Goal: Navigation & Orientation: Find specific page/section

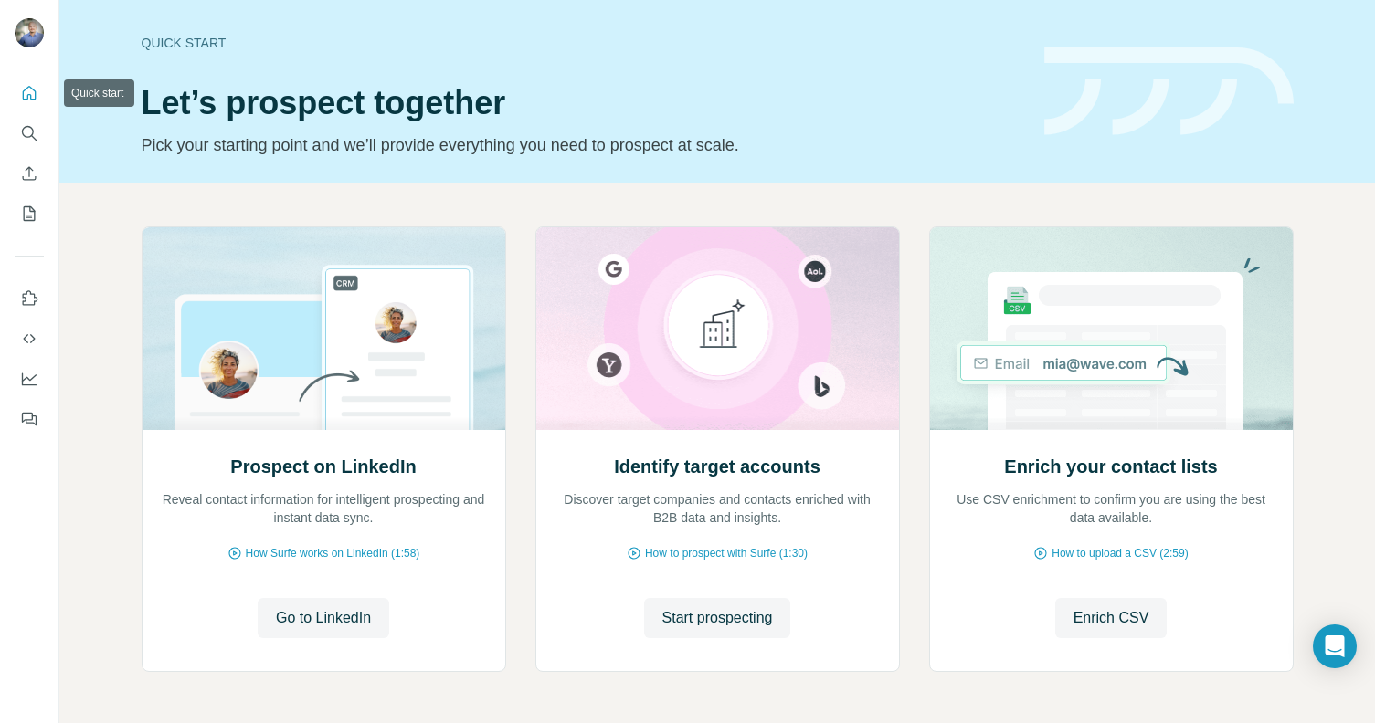
click at [26, 84] on icon "Quick start" at bounding box center [29, 93] width 18 height 18
click at [38, 224] on button "My lists" at bounding box center [29, 213] width 29 height 33
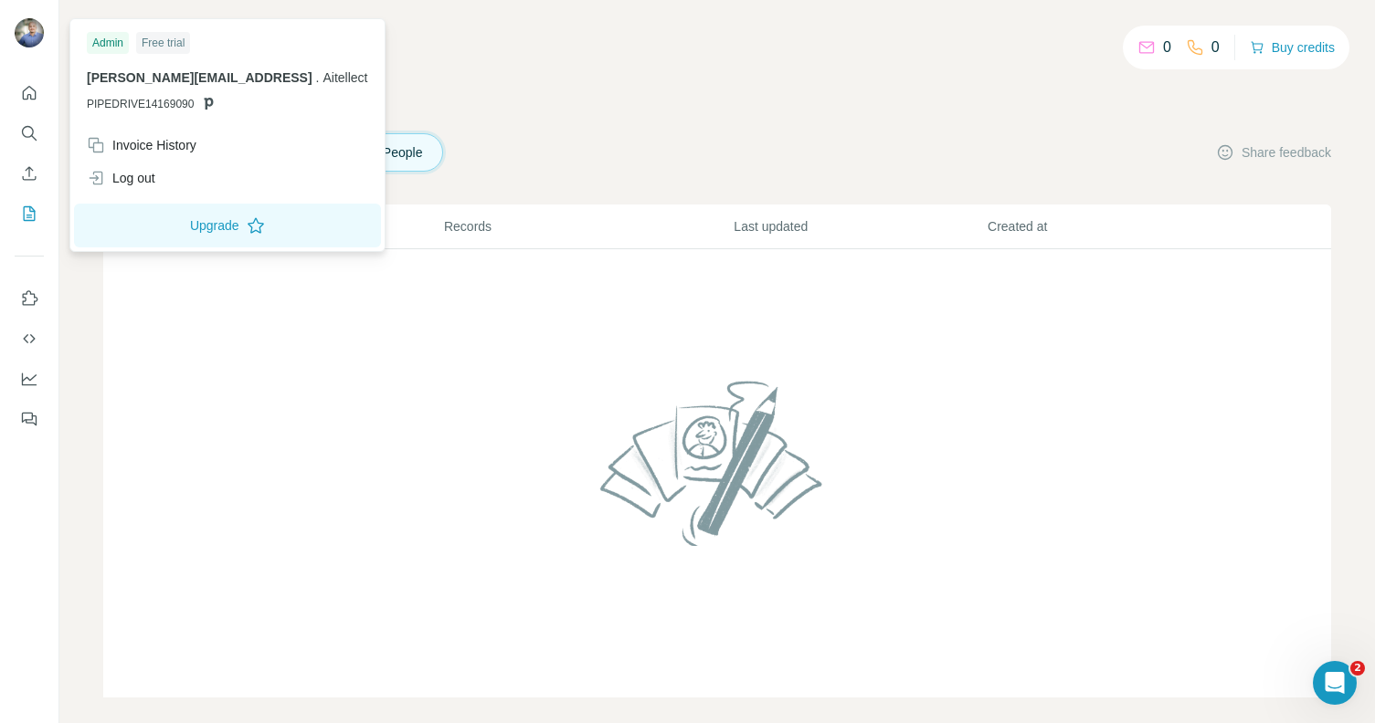
click at [17, 27] on img at bounding box center [29, 32] width 29 height 29
drag, startPoint x: 761, startPoint y: 130, endPoint x: 584, endPoint y: 103, distance: 179.2
click at [759, 132] on div "0 0 Buy credits My lists Companies People Share feedback List name Records Last…" at bounding box center [717, 371] width 1228 height 654
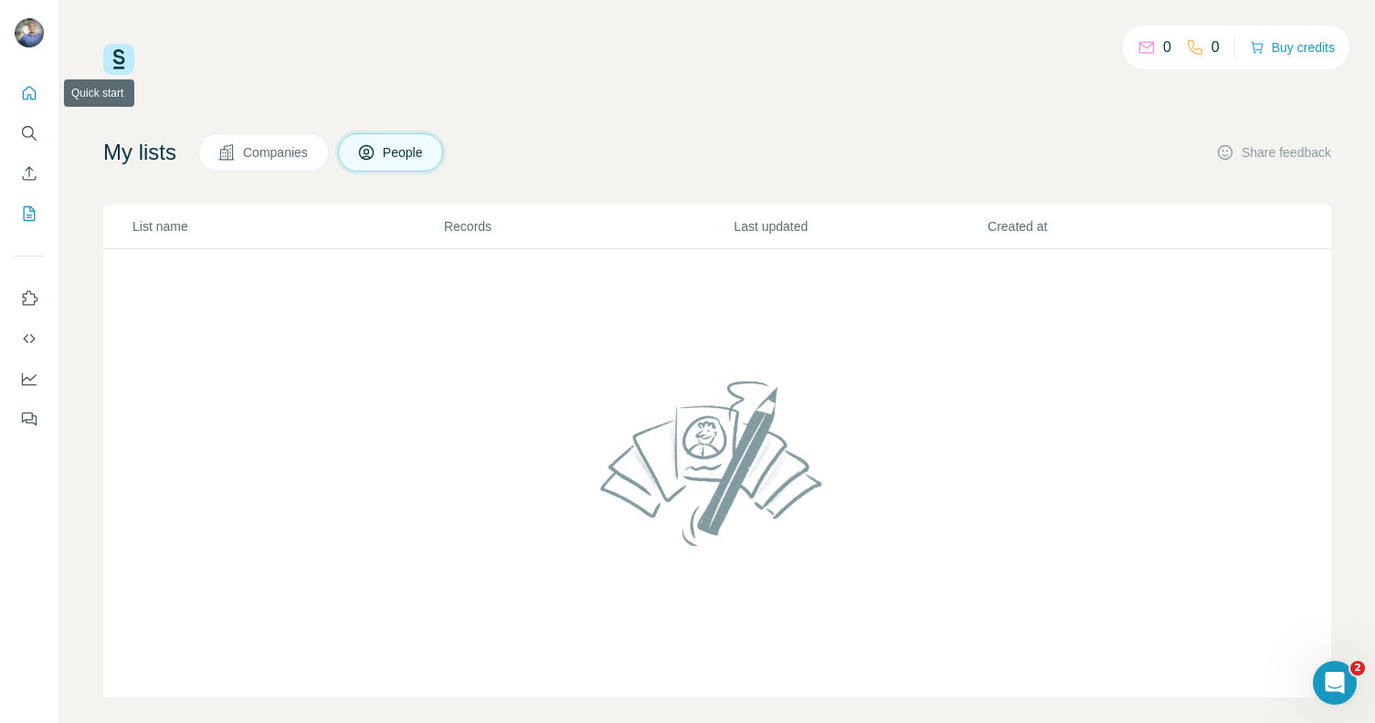
click at [25, 88] on icon "Quick start" at bounding box center [29, 93] width 18 height 18
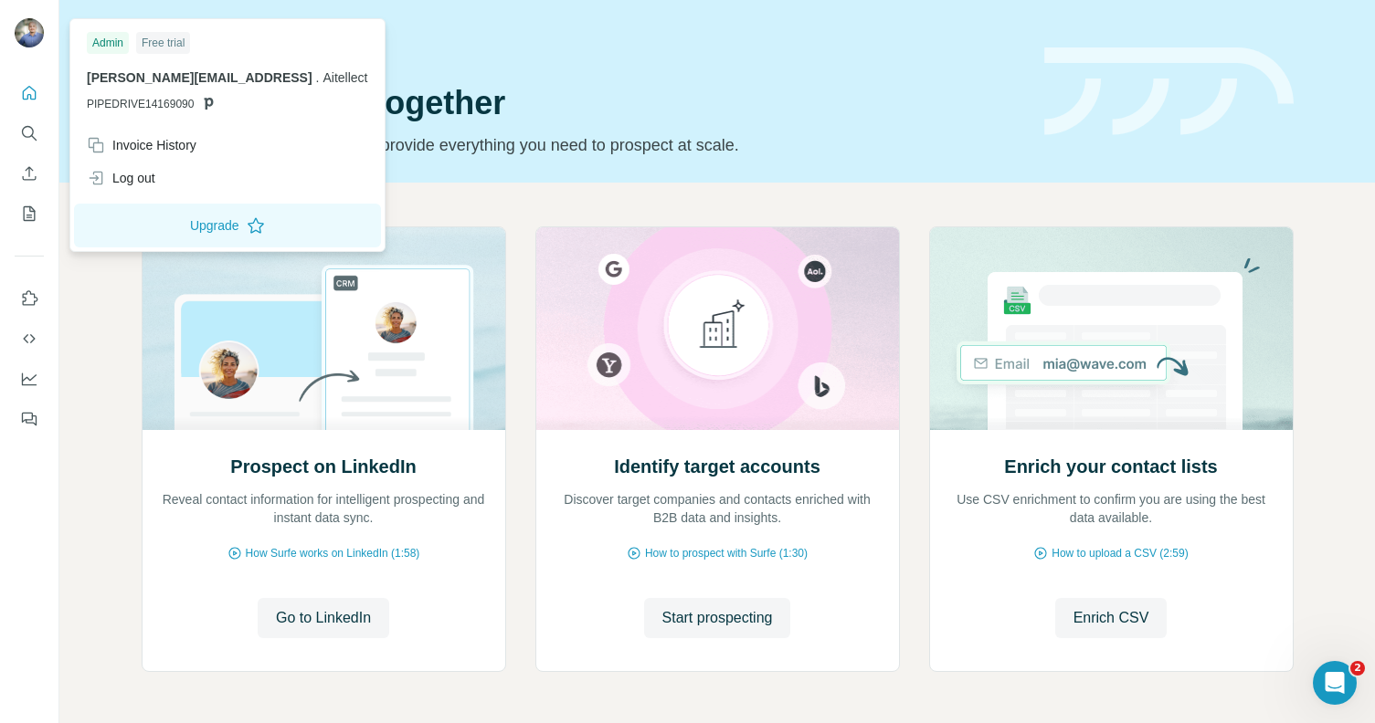
click at [23, 31] on img at bounding box center [29, 32] width 29 height 29
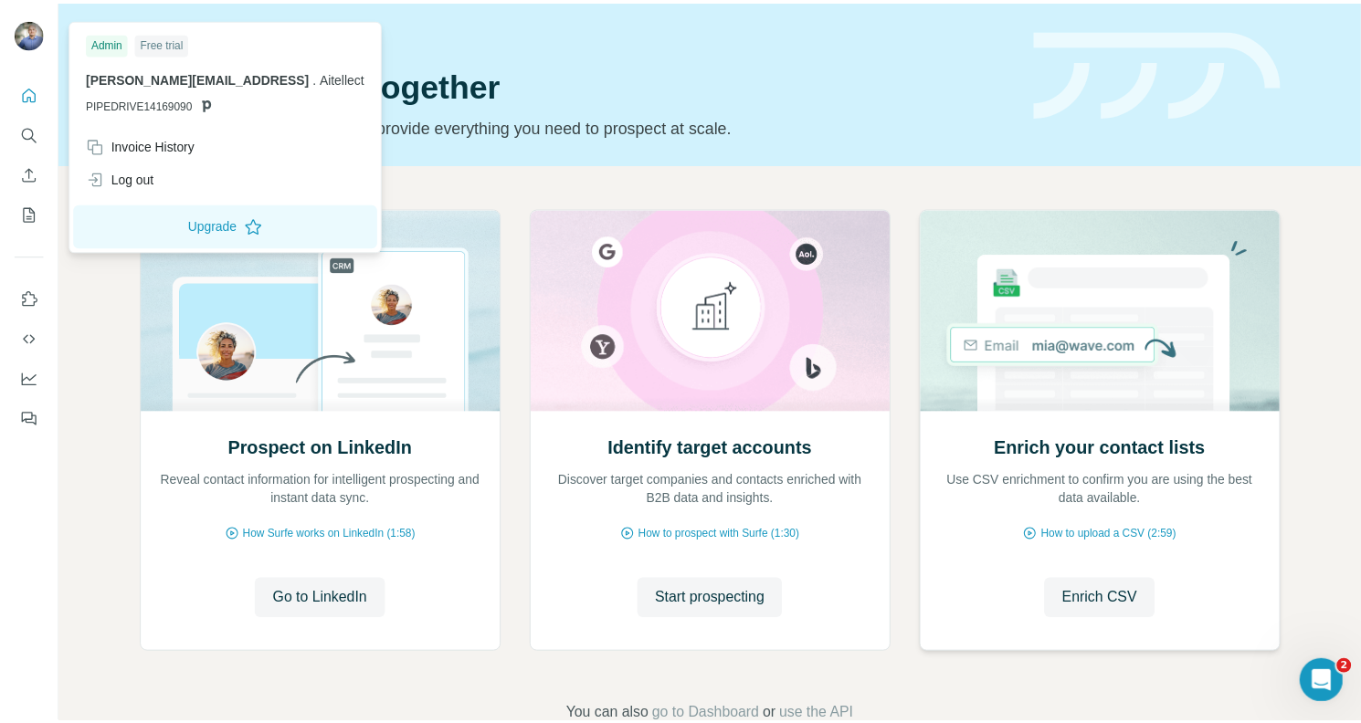
scroll to position [66, 0]
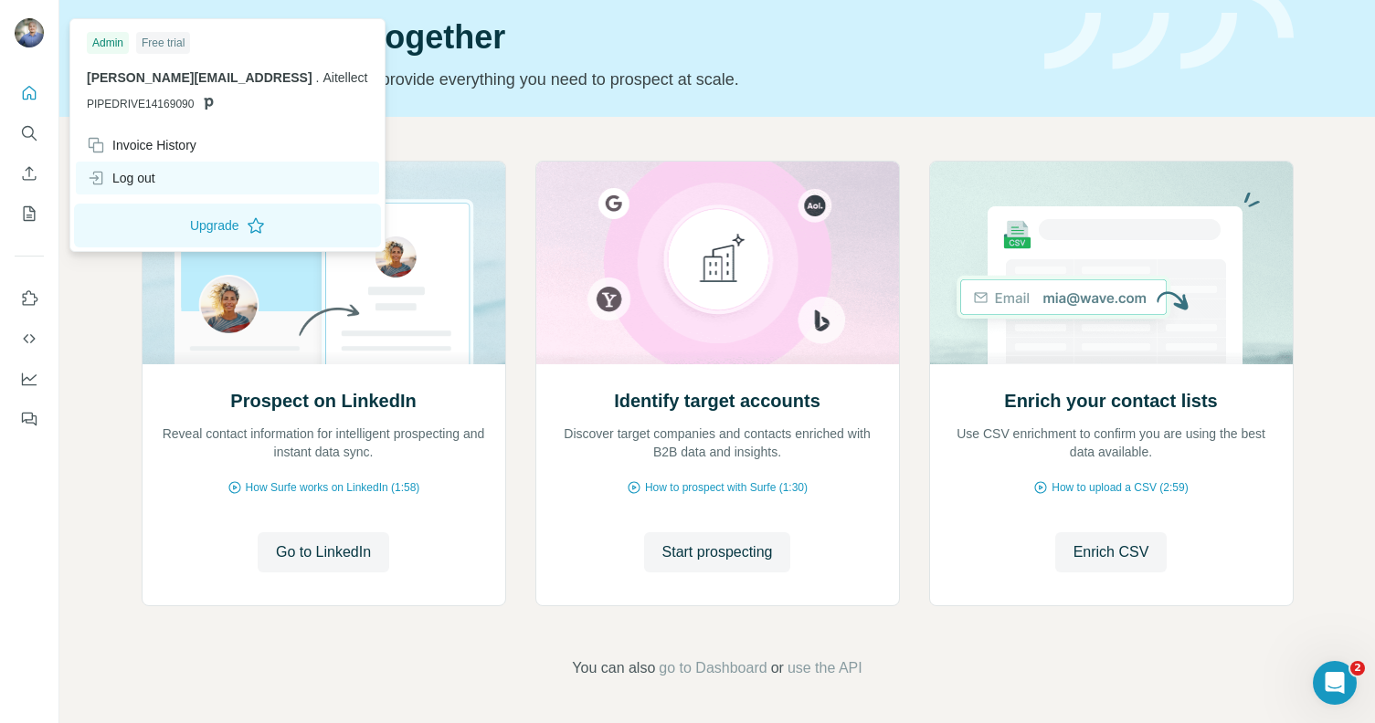
click at [137, 172] on div "Log out" at bounding box center [121, 178] width 69 height 18
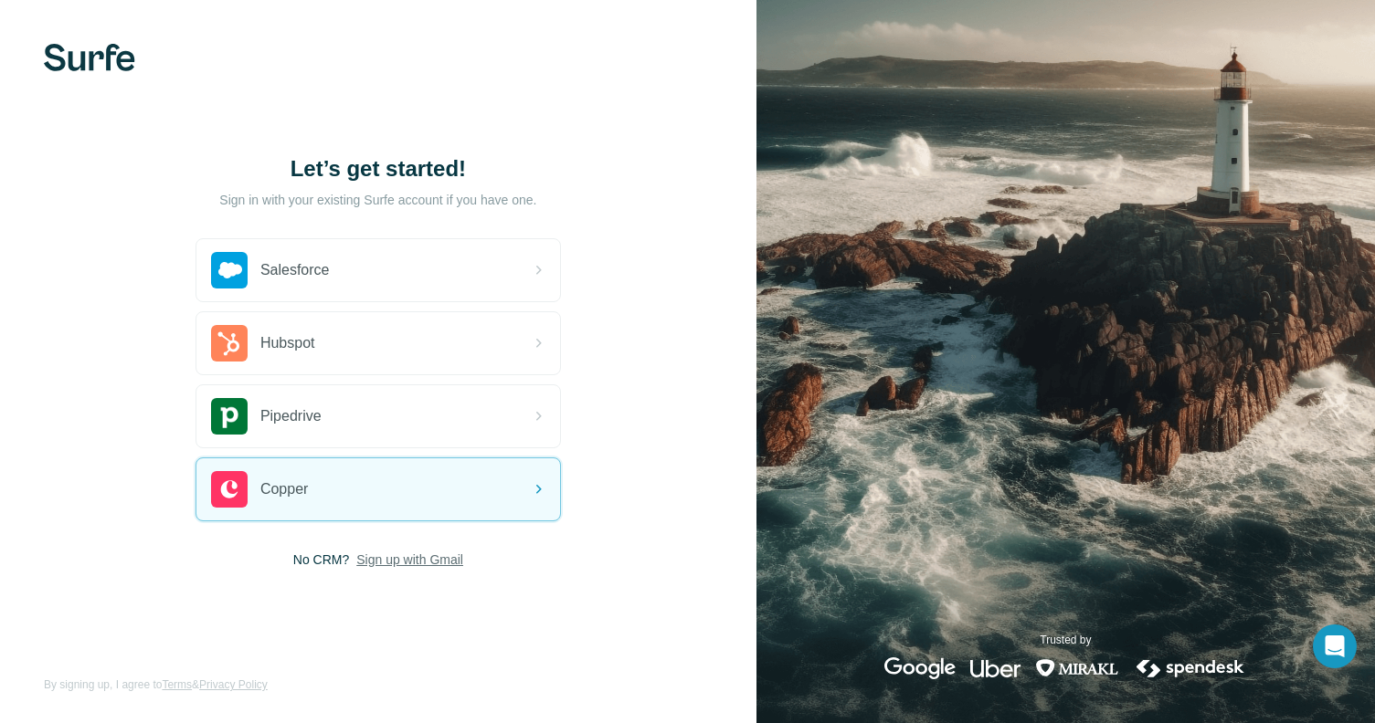
click at [396, 561] on span "Sign up with Gmail" at bounding box center [409, 560] width 107 height 18
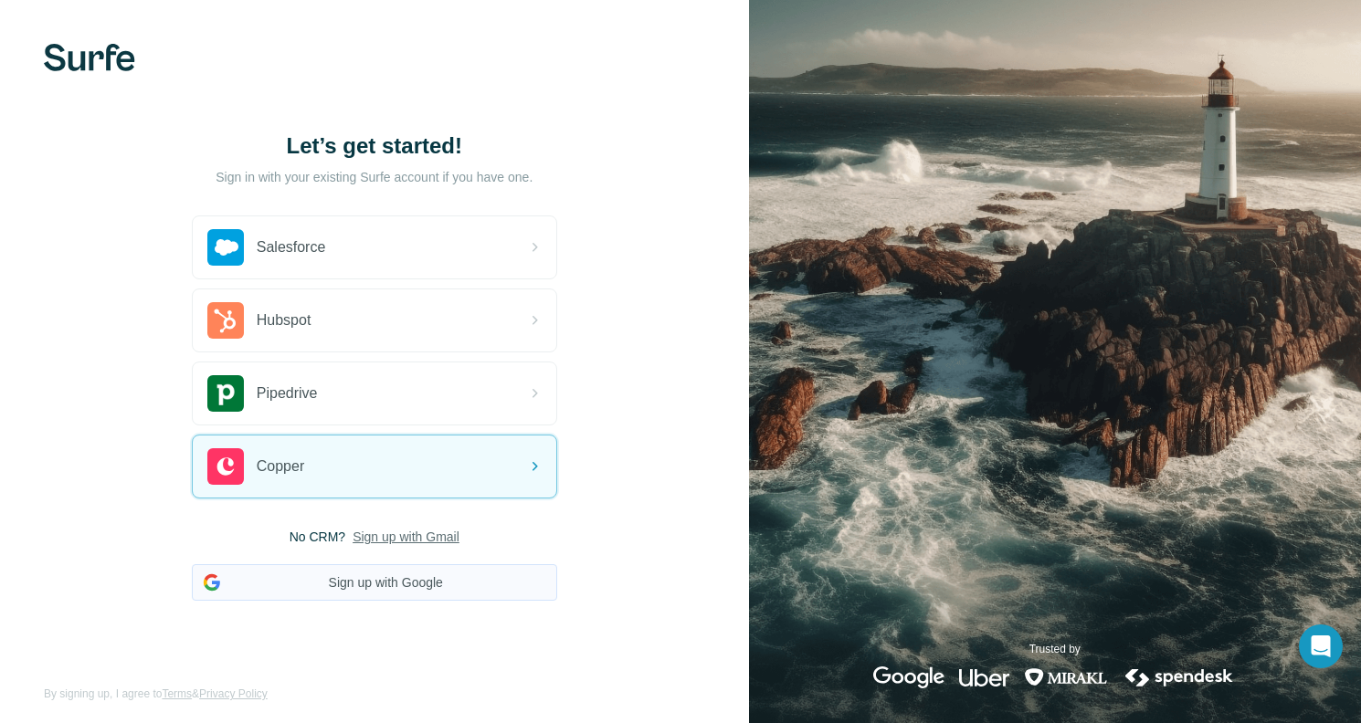
click at [335, 577] on button "Sign up with Google" at bounding box center [374, 582] width 365 height 37
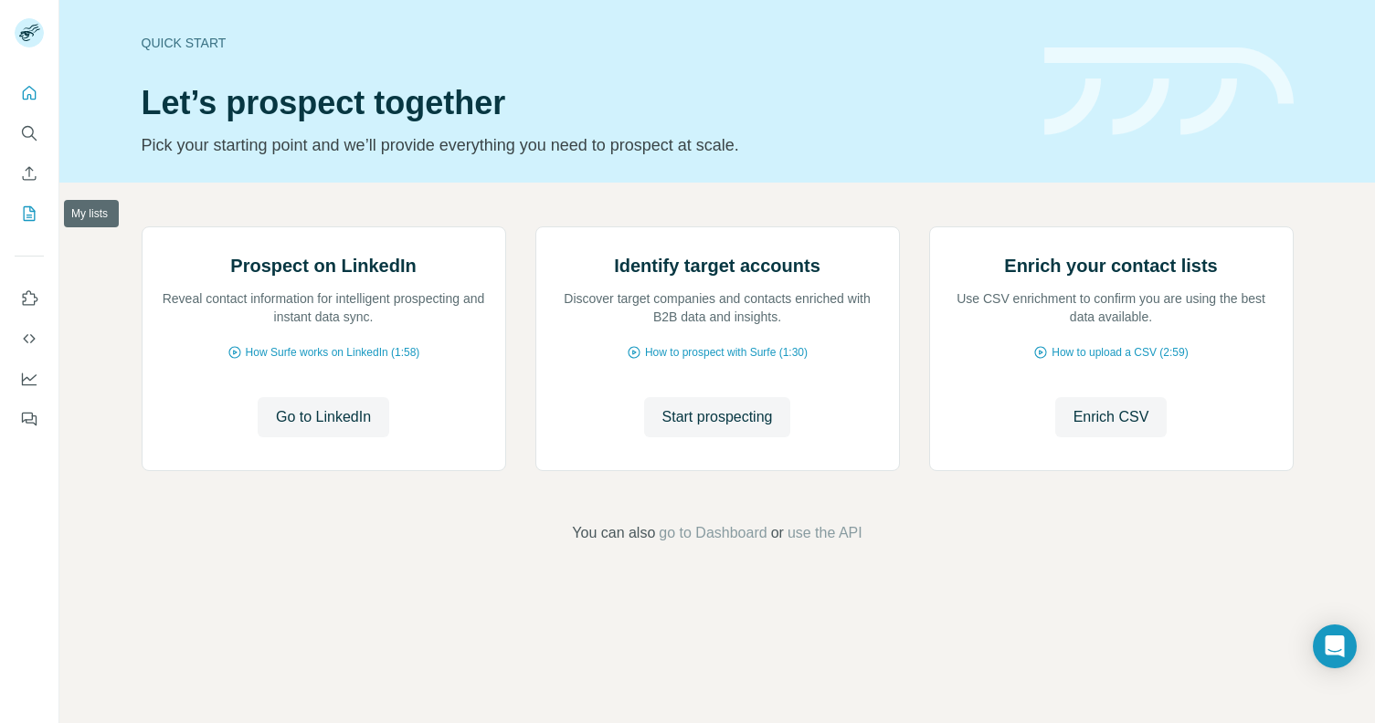
click at [31, 227] on button "My lists" at bounding box center [29, 213] width 29 height 33
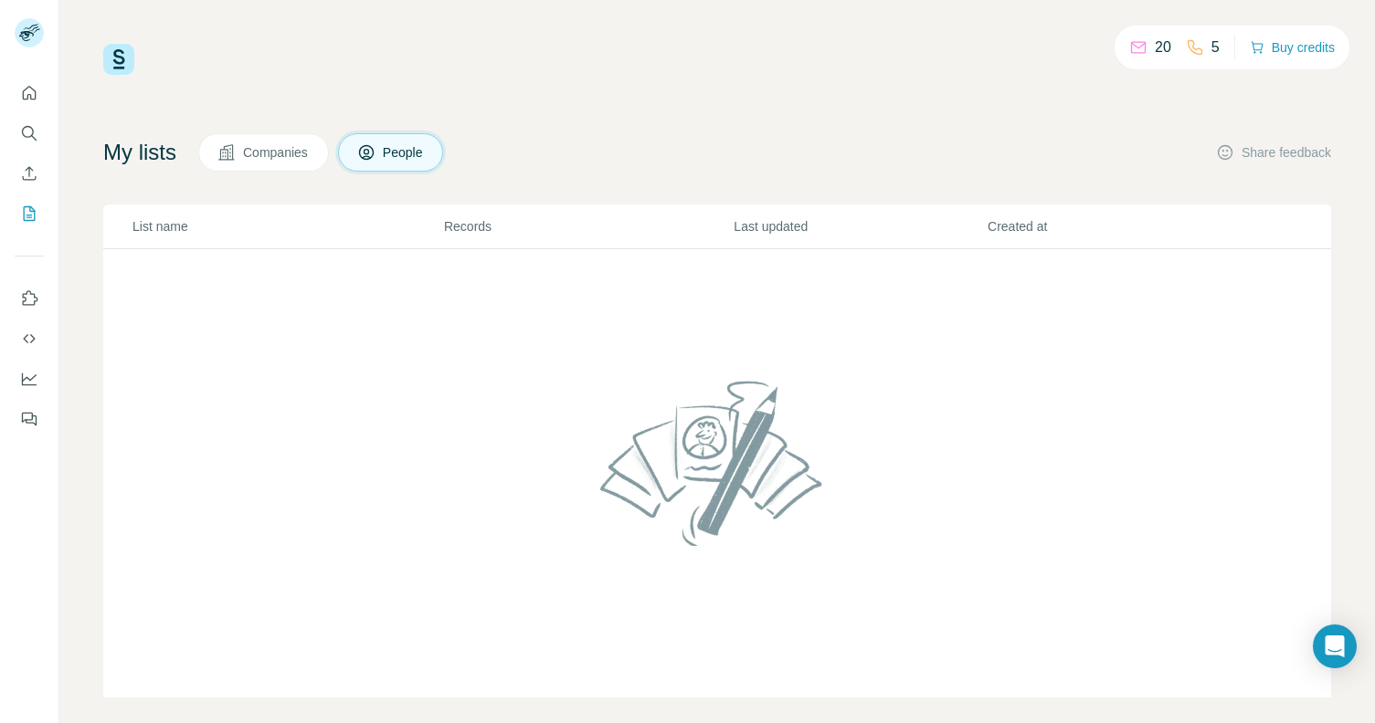
click at [209, 144] on button "Companies" at bounding box center [263, 152] width 131 height 38
click at [248, 143] on button "Companies" at bounding box center [263, 152] width 131 height 38
click at [396, 148] on span "People" at bounding box center [404, 152] width 42 height 18
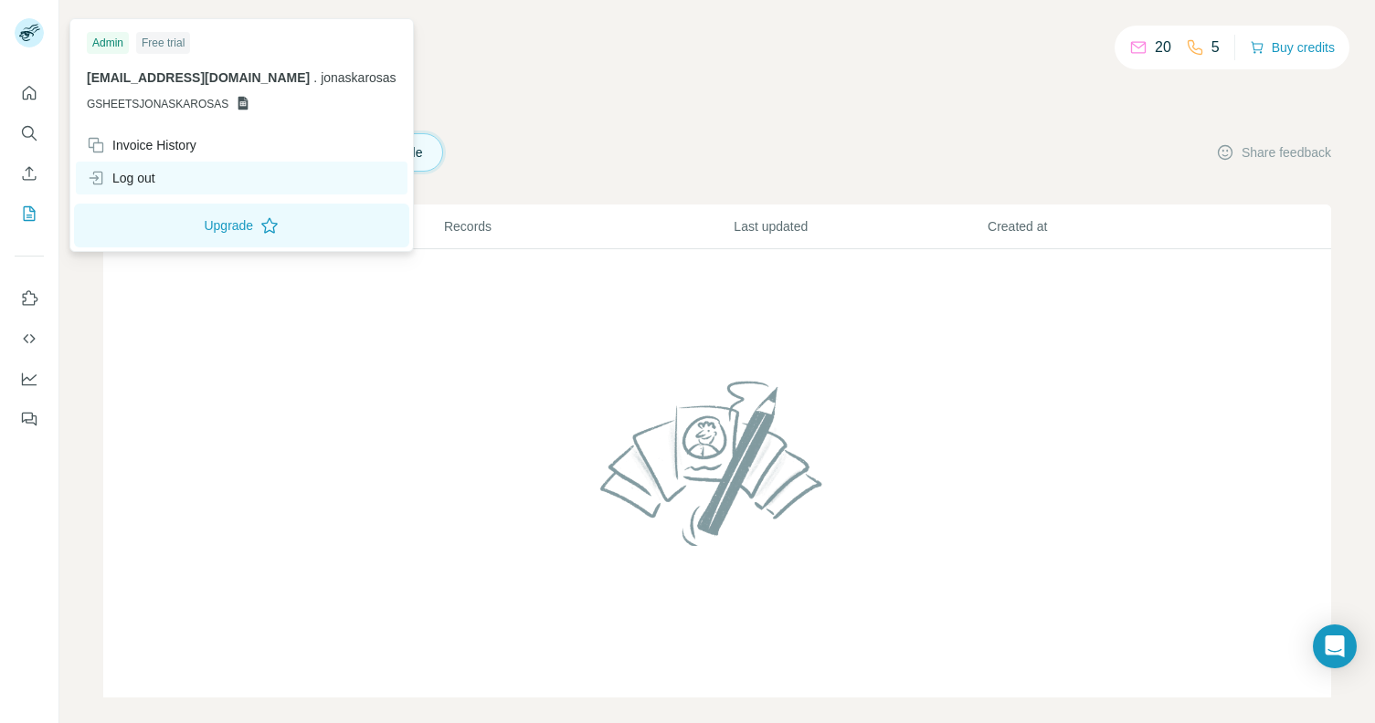
click at [153, 187] on div "Log out" at bounding box center [242, 178] width 332 height 33
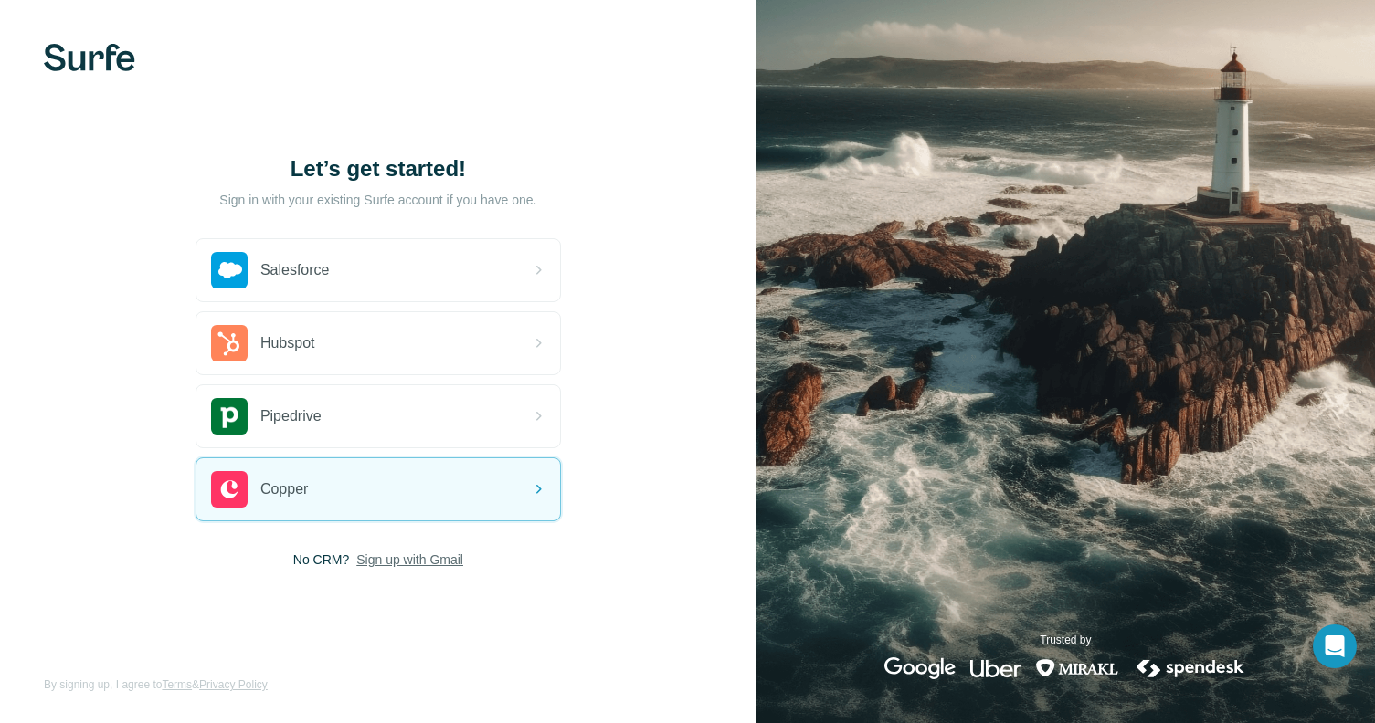
click at [387, 565] on span "Sign up with Gmail" at bounding box center [409, 560] width 107 height 18
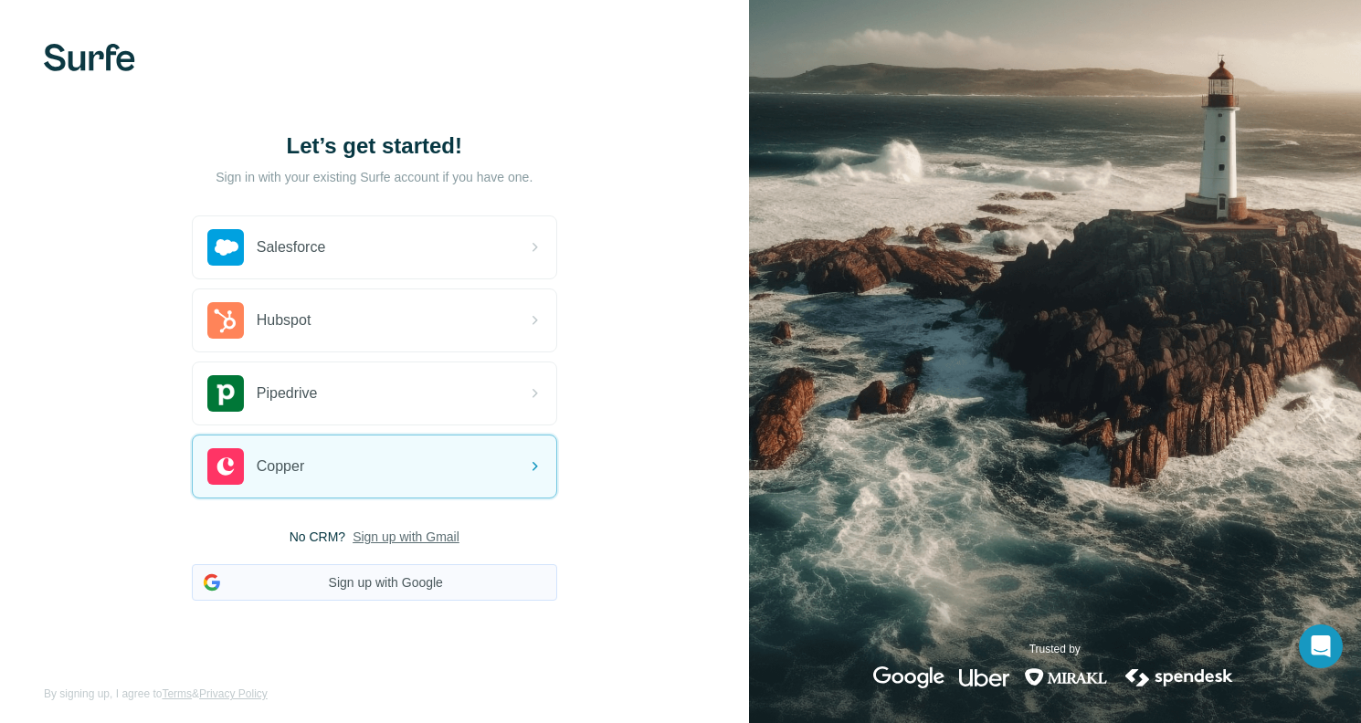
click at [356, 574] on button "Sign up with Google" at bounding box center [374, 582] width 365 height 37
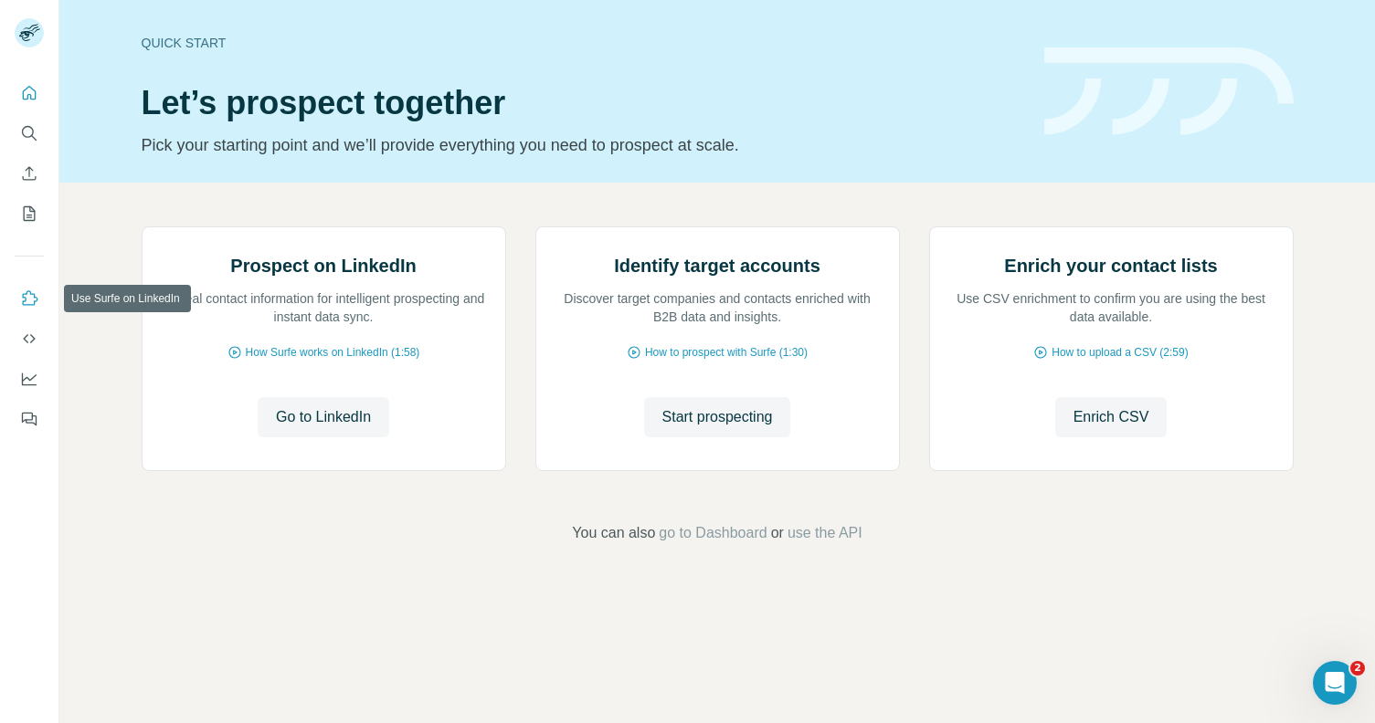
click at [31, 300] on icon "Use Surfe on LinkedIn" at bounding box center [29, 299] width 18 height 18
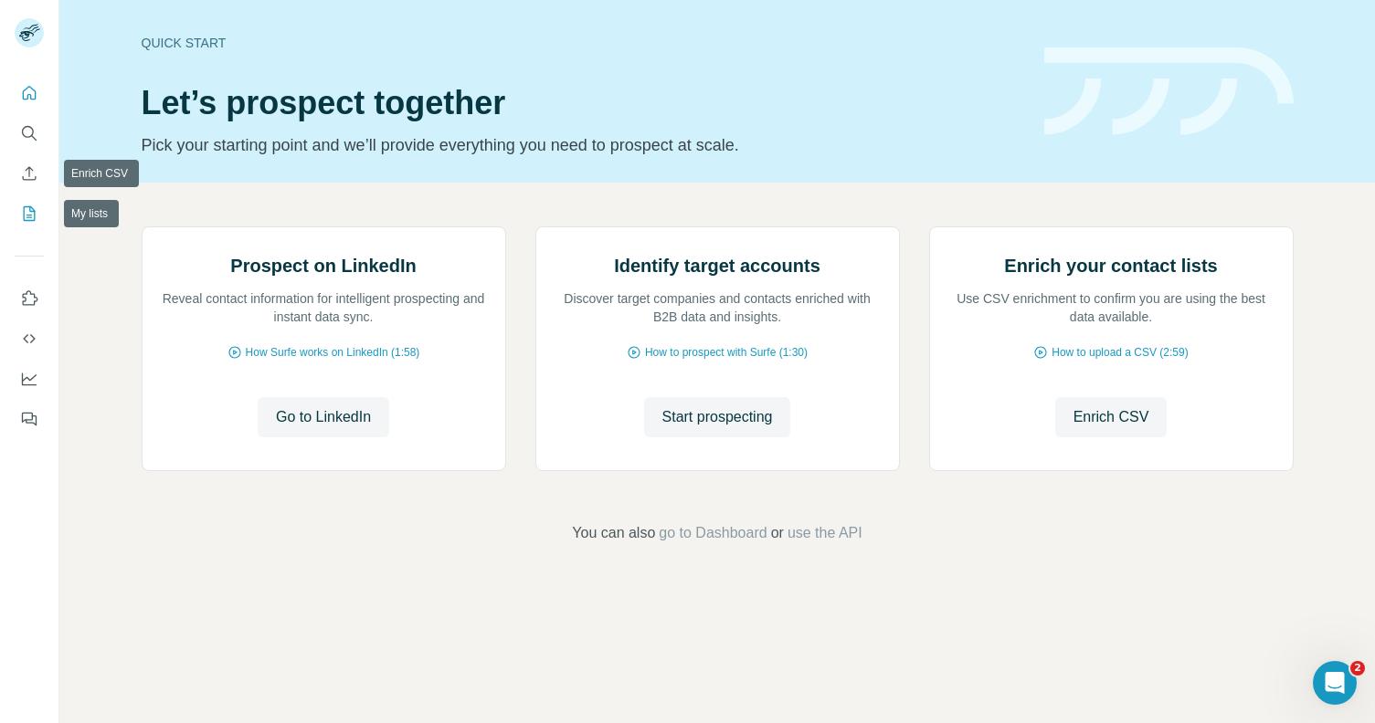
click at [32, 215] on icon "My lists" at bounding box center [29, 214] width 18 height 18
